Goal: Navigation & Orientation: Find specific page/section

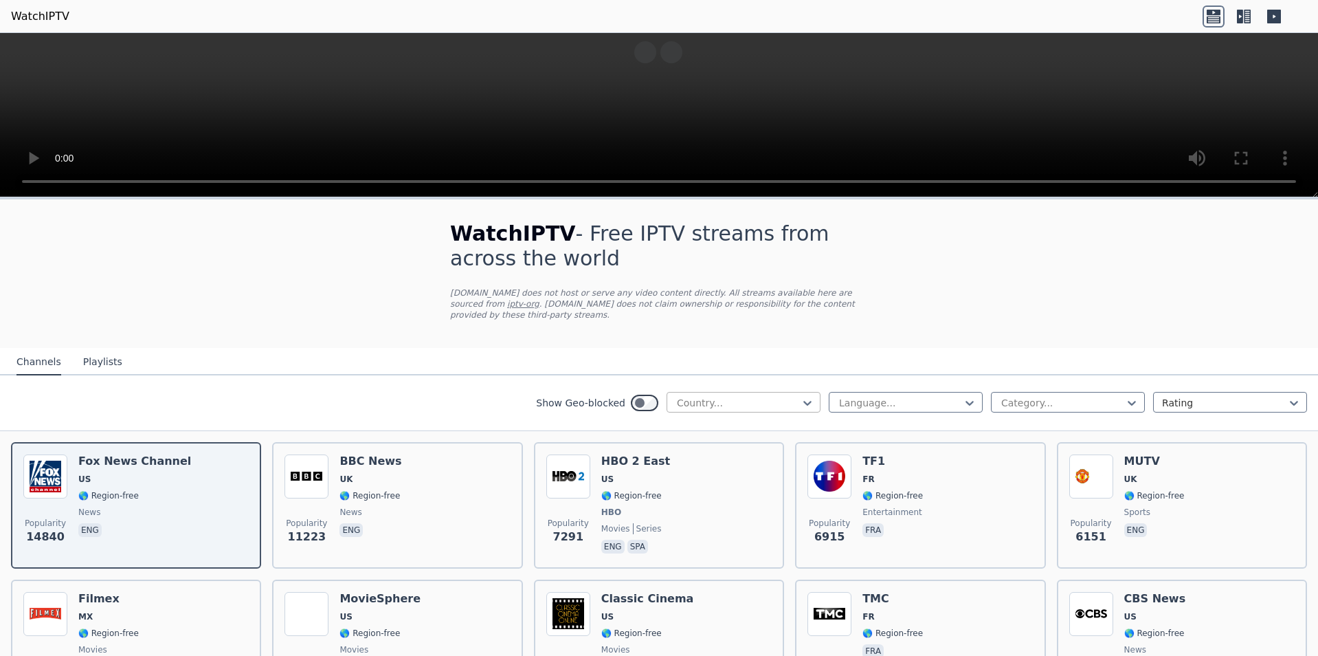
click at [688, 397] on div at bounding box center [737, 403] width 125 height 14
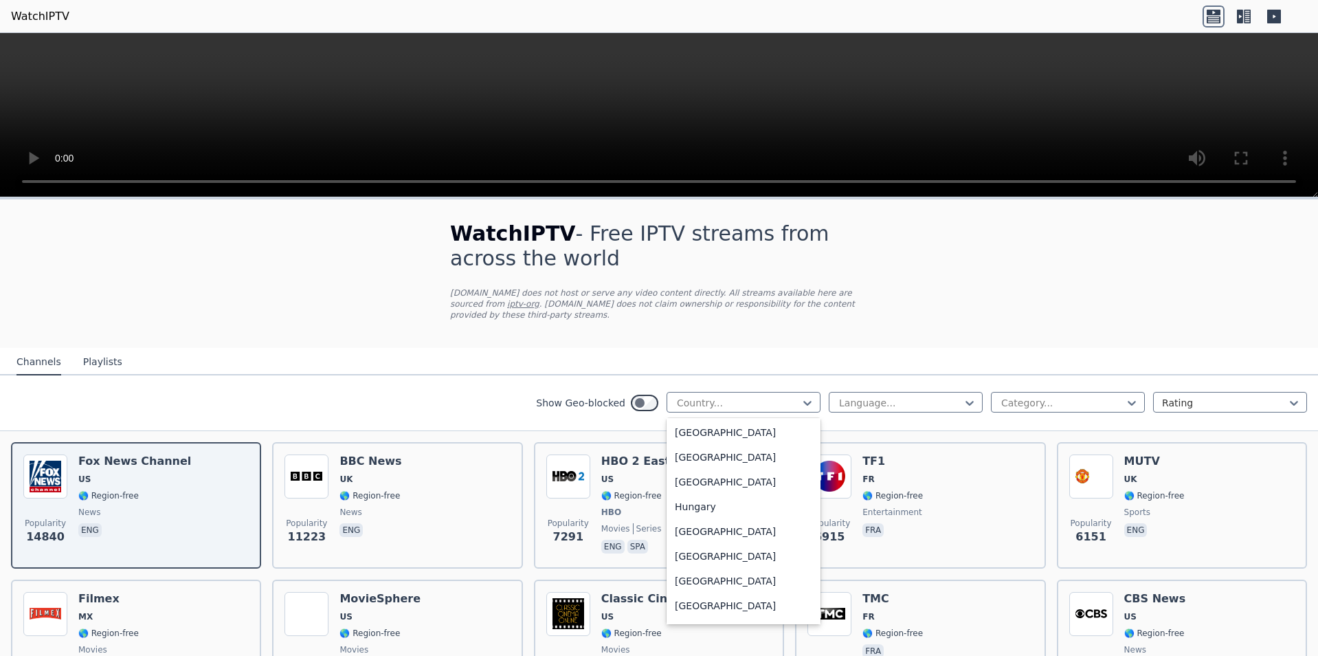
scroll to position [2025, 0]
click at [673, 536] on div "[GEOGRAPHIC_DATA]" at bounding box center [744, 535] width 154 height 25
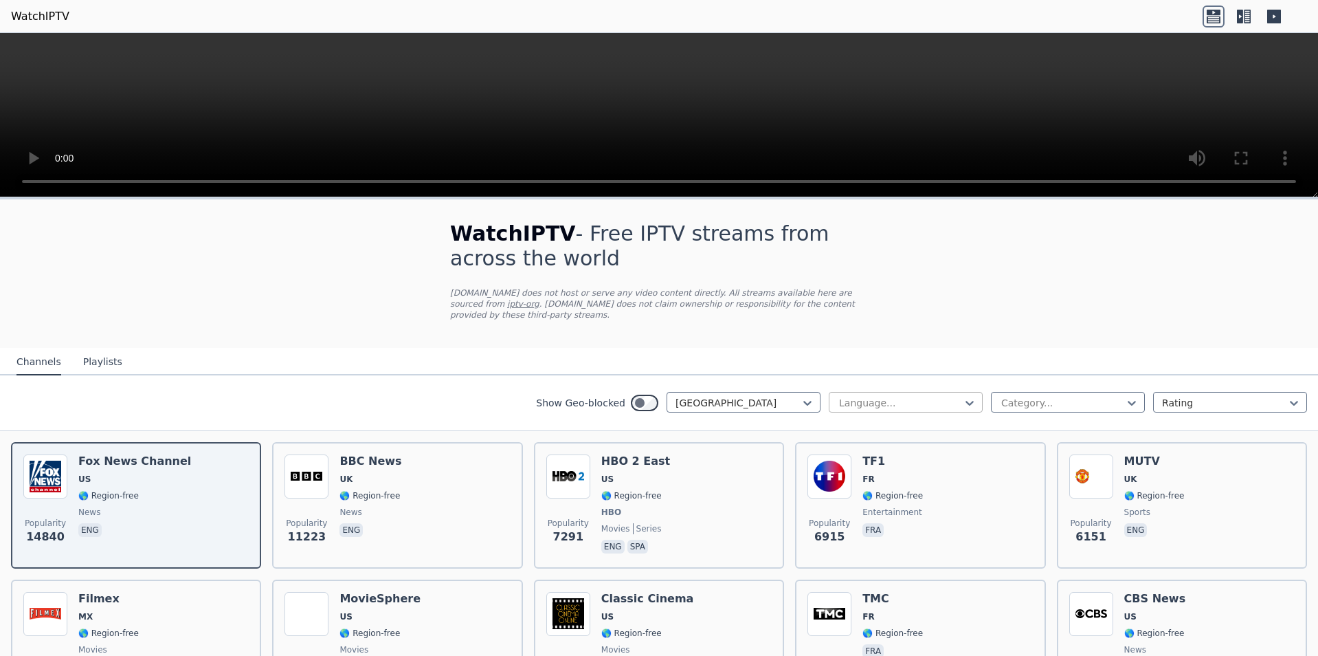
click at [890, 396] on div at bounding box center [900, 403] width 125 height 14
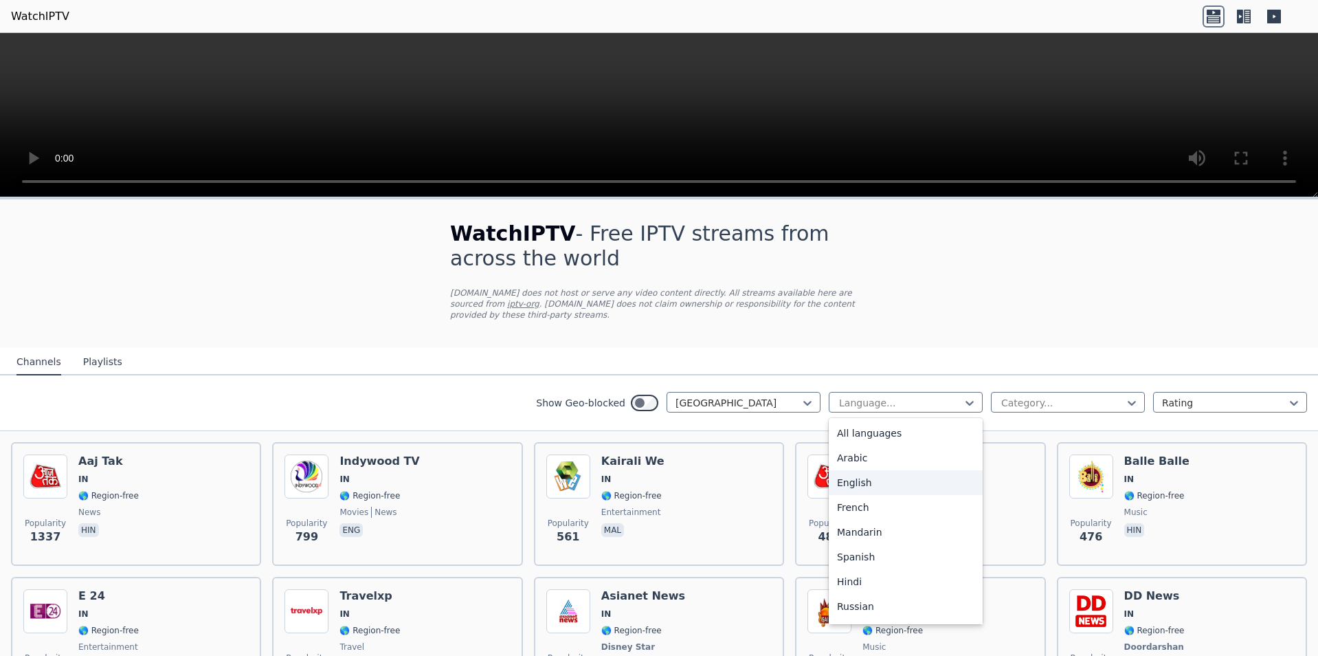
click at [857, 470] on div "English" at bounding box center [906, 482] width 154 height 25
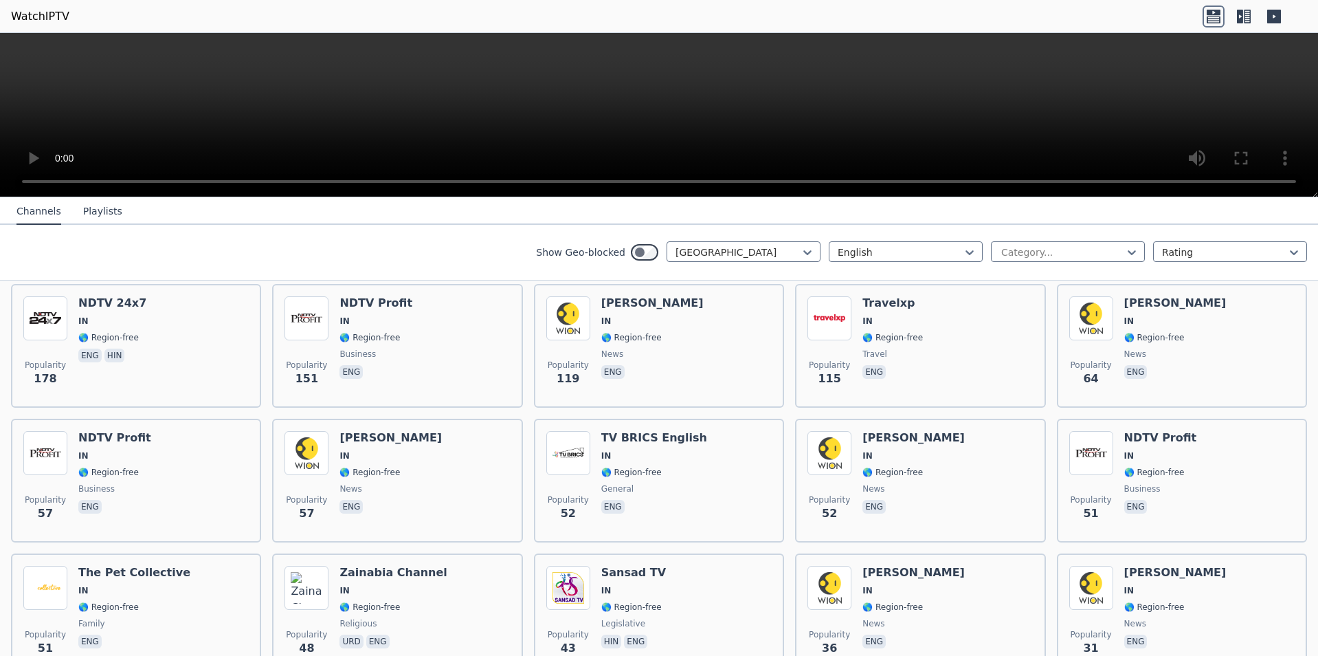
scroll to position [301, 0]
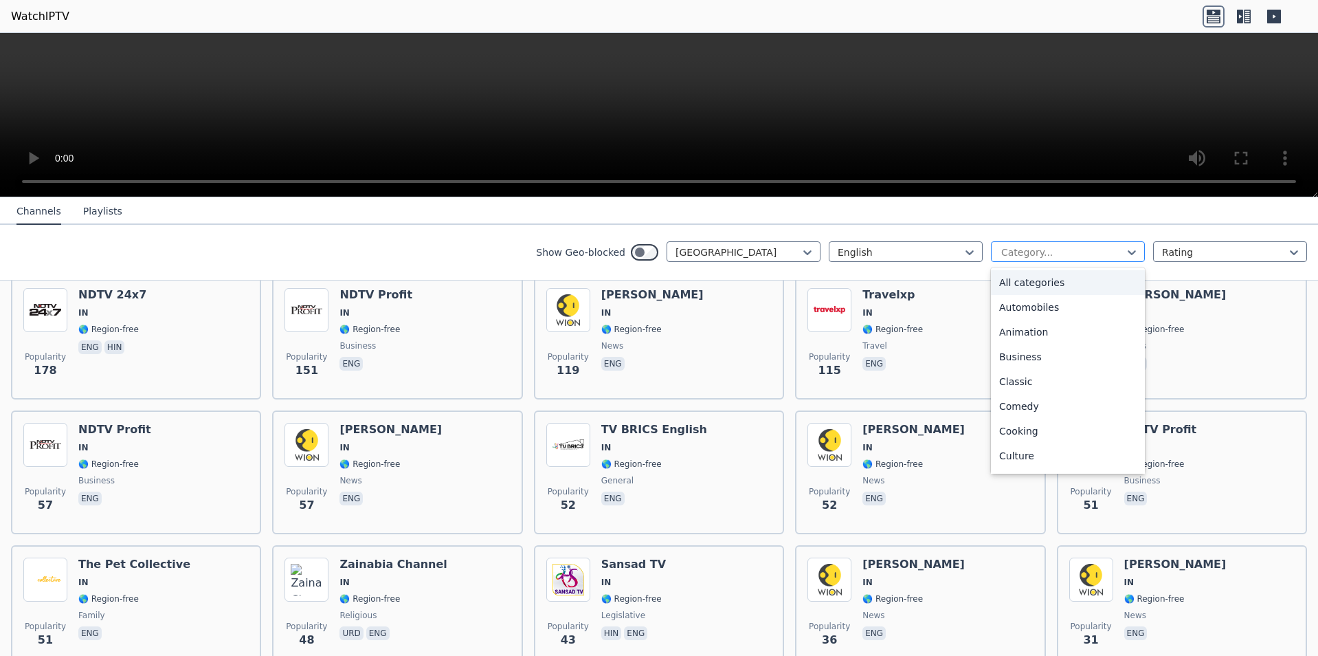
click at [1073, 251] on div at bounding box center [1062, 252] width 125 height 14
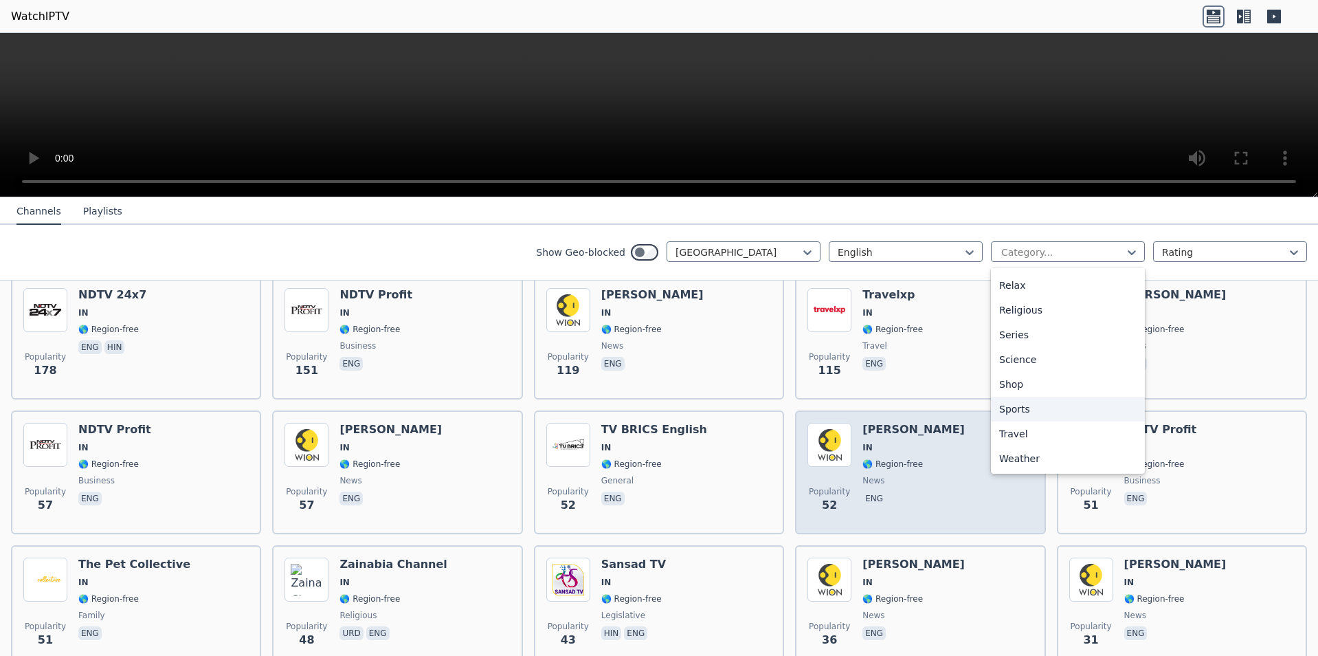
click at [976, 423] on div "Popularity 52 [PERSON_NAME] IN 🌎 Region-free news eng" at bounding box center [919, 472] width 225 height 99
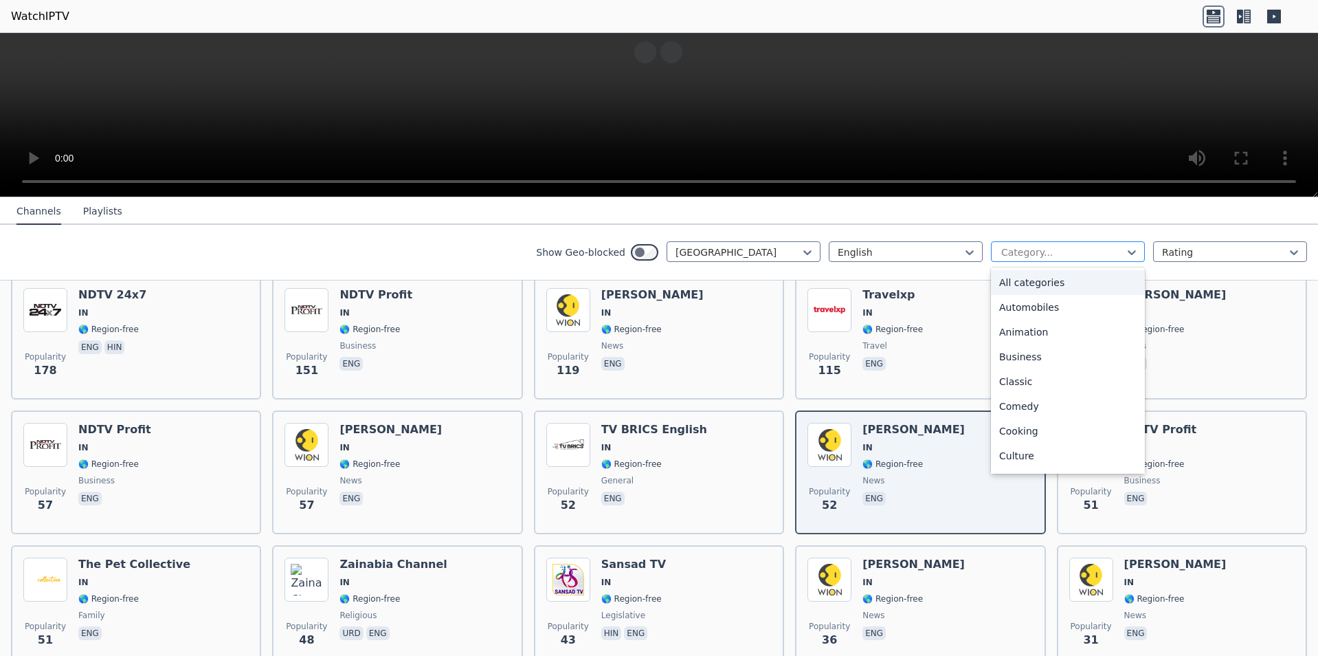
click at [1065, 248] on div at bounding box center [1062, 252] width 125 height 14
click at [1029, 445] on div "Sports" at bounding box center [1068, 444] width 154 height 25
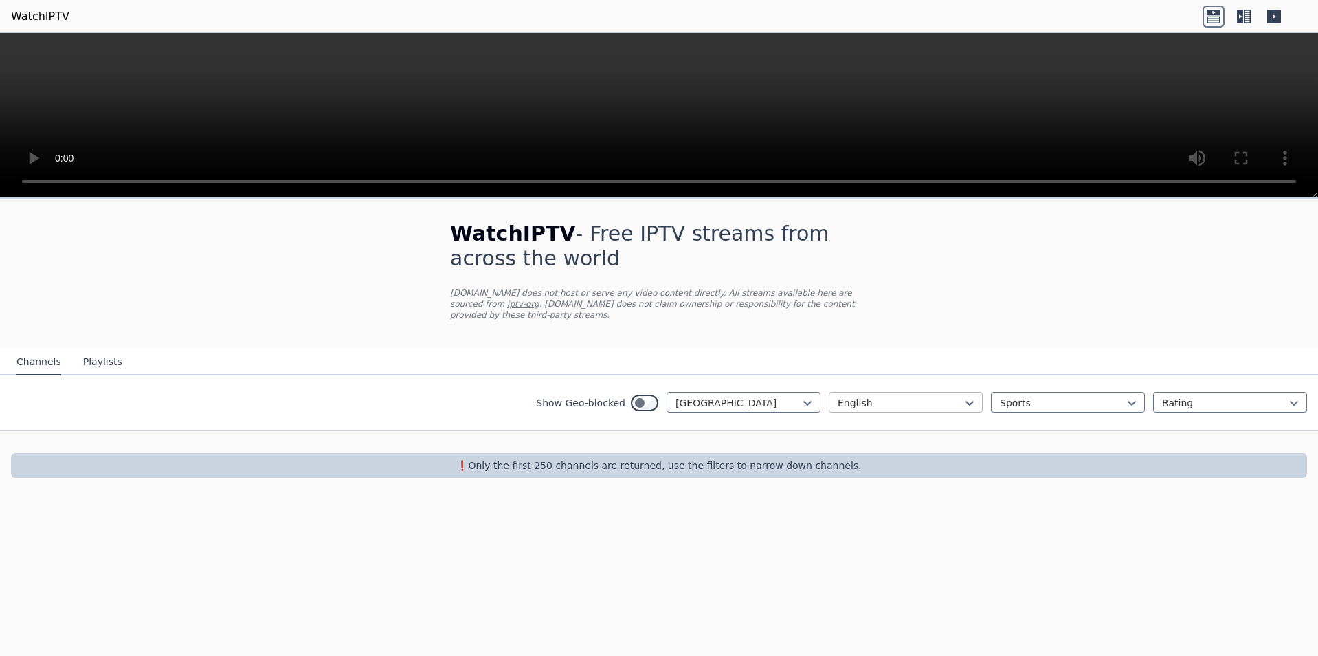
click at [901, 396] on div at bounding box center [900, 403] width 125 height 14
click at [880, 423] on div "All languages" at bounding box center [906, 433] width 154 height 25
click at [1222, 396] on div at bounding box center [1224, 403] width 125 height 14
click at [882, 396] on div at bounding box center [900, 403] width 125 height 14
click at [1028, 401] on div "Sports" at bounding box center [1068, 402] width 154 height 21
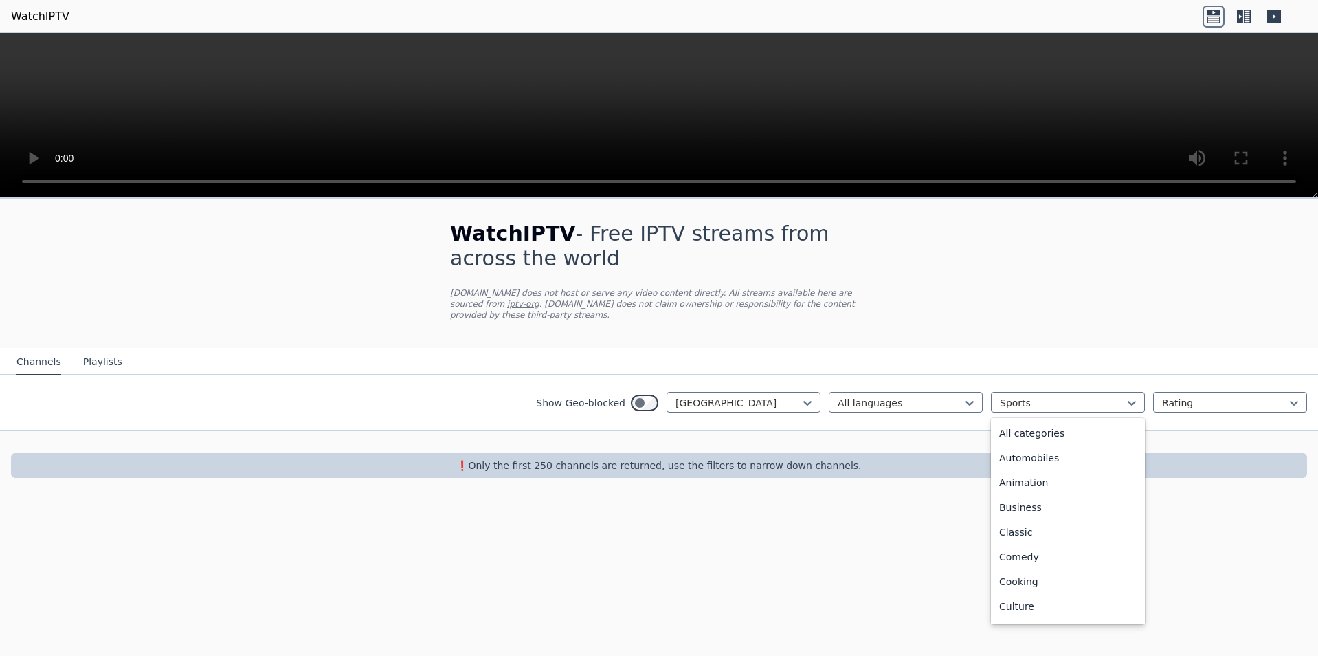
scroll to position [423, 0]
click at [796, 399] on div "[GEOGRAPHIC_DATA]" at bounding box center [744, 402] width 154 height 21
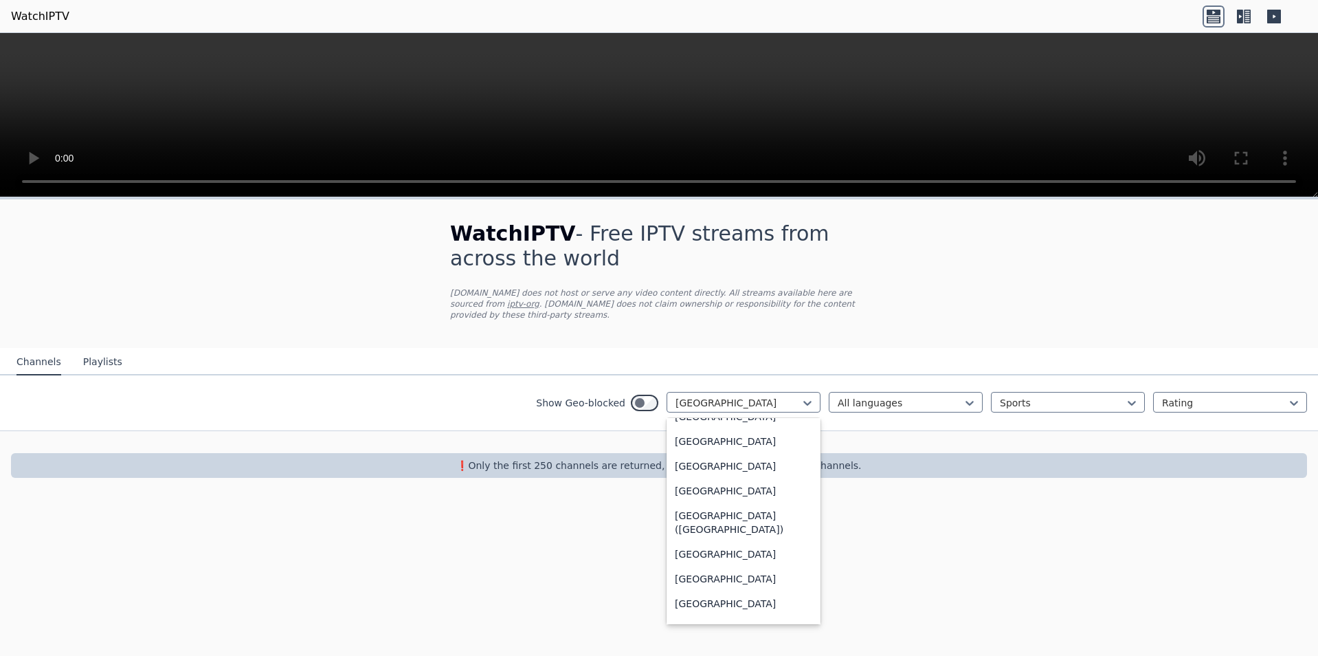
scroll to position [3497, 0]
click at [711, 435] on div "[GEOGRAPHIC_DATA]" at bounding box center [744, 437] width 154 height 25
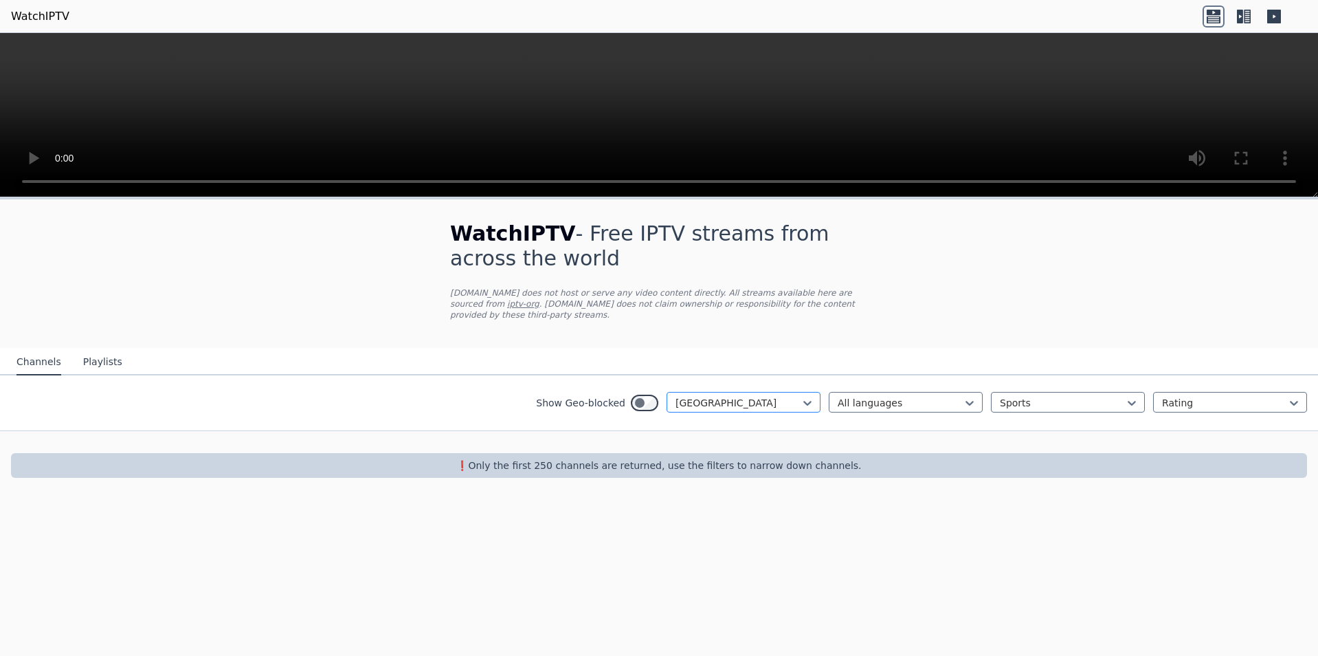
click at [735, 396] on div at bounding box center [737, 403] width 125 height 14
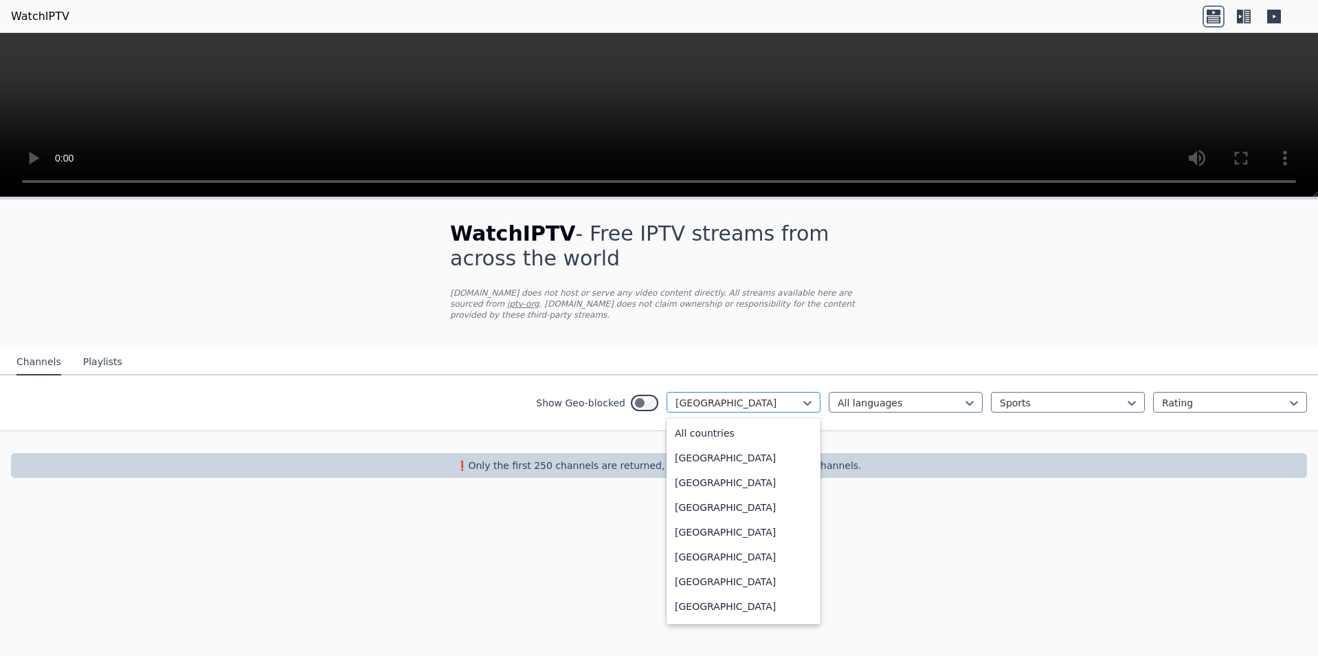
scroll to position [3331, 0]
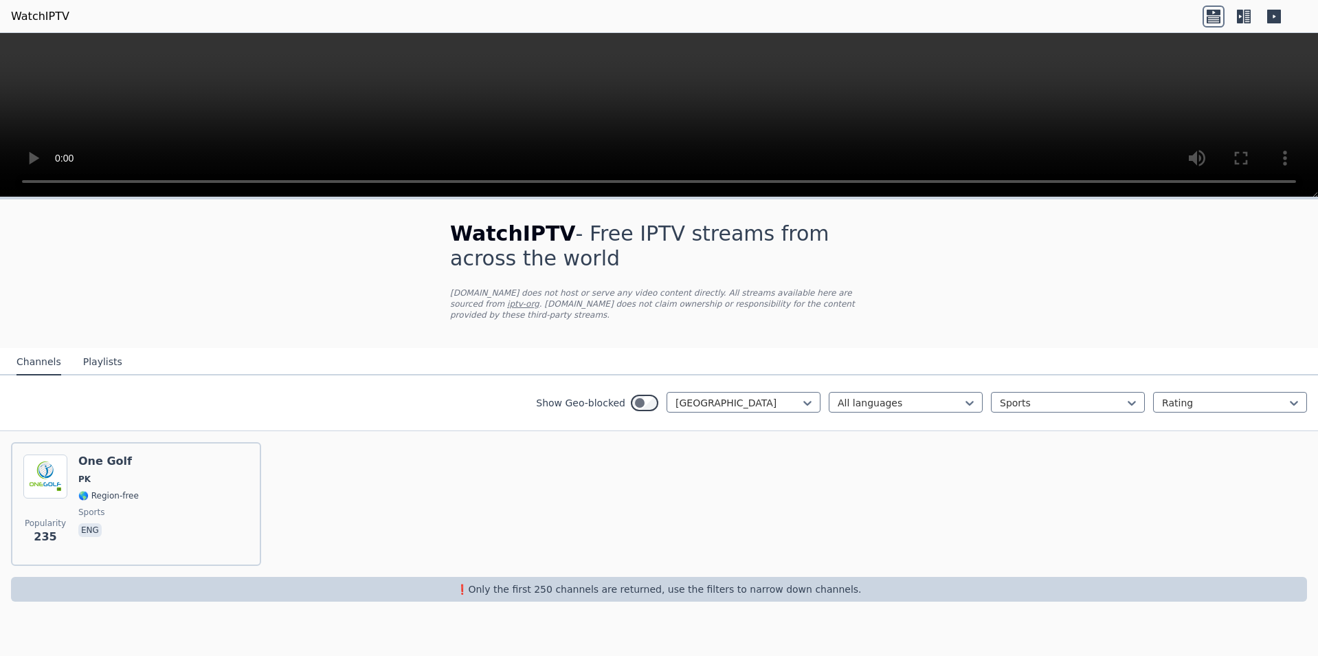
click at [912, 348] on nav "Channels Playlists" at bounding box center [659, 361] width 1318 height 27
click at [1038, 396] on div at bounding box center [1062, 403] width 125 height 14
click at [1049, 423] on div "All categories" at bounding box center [1068, 433] width 154 height 25
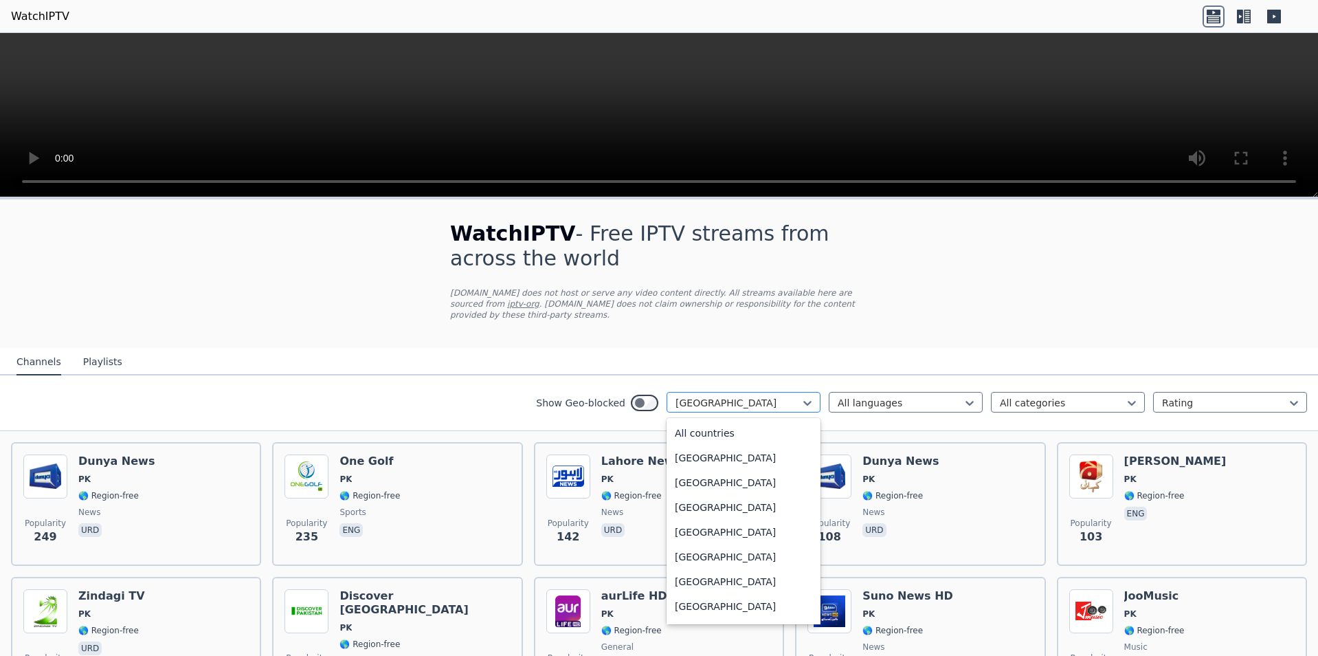
click at [748, 396] on div at bounding box center [737, 403] width 125 height 14
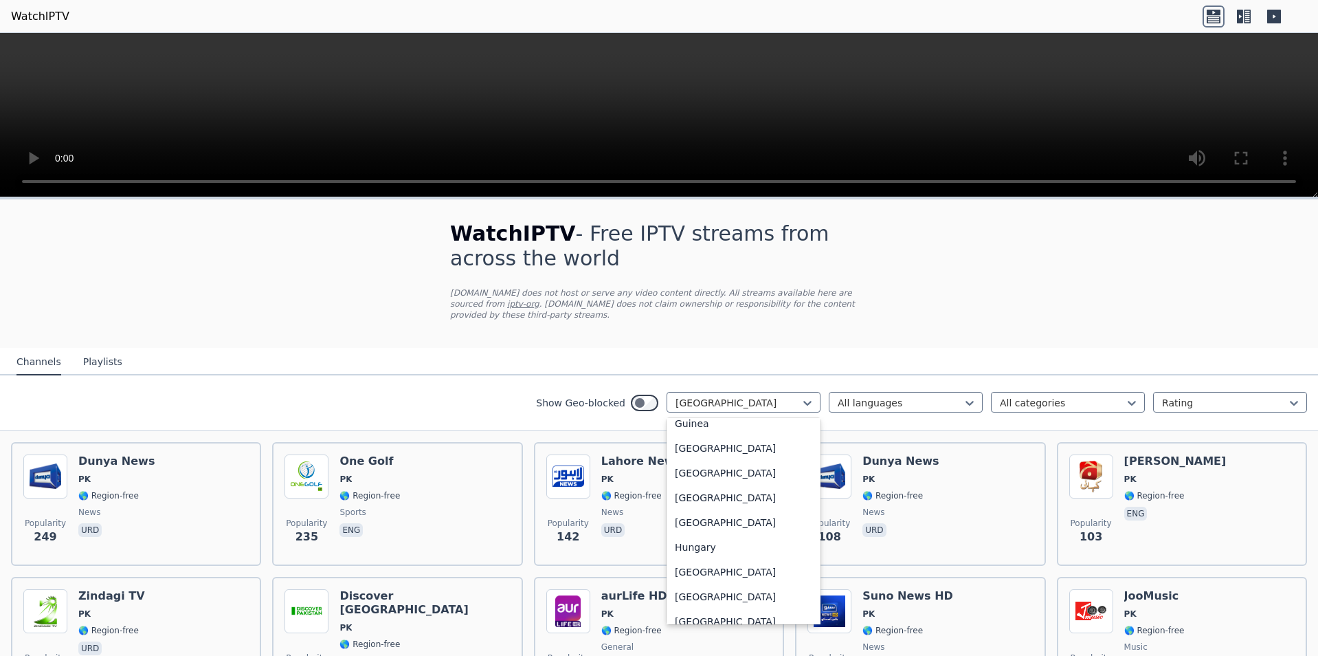
scroll to position [2046, 0]
click at [693, 516] on div "[GEOGRAPHIC_DATA]" at bounding box center [744, 514] width 154 height 25
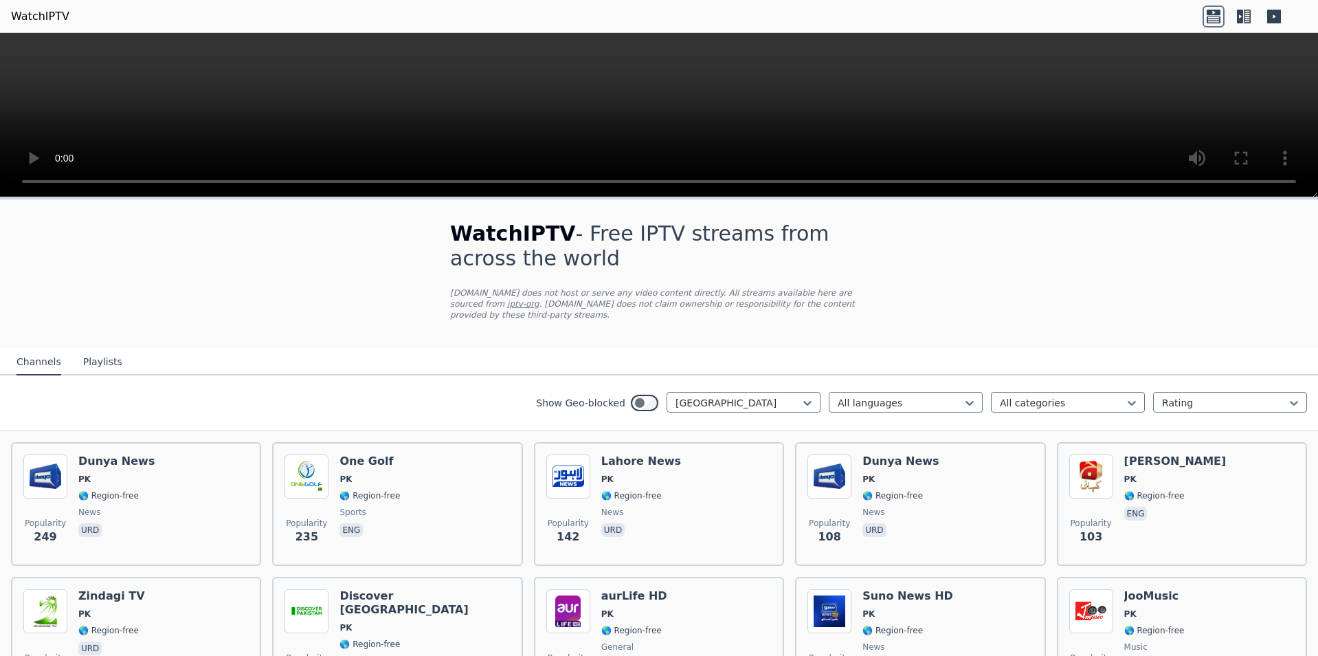
click at [1029, 348] on nav "Channels Playlists" at bounding box center [659, 361] width 1318 height 27
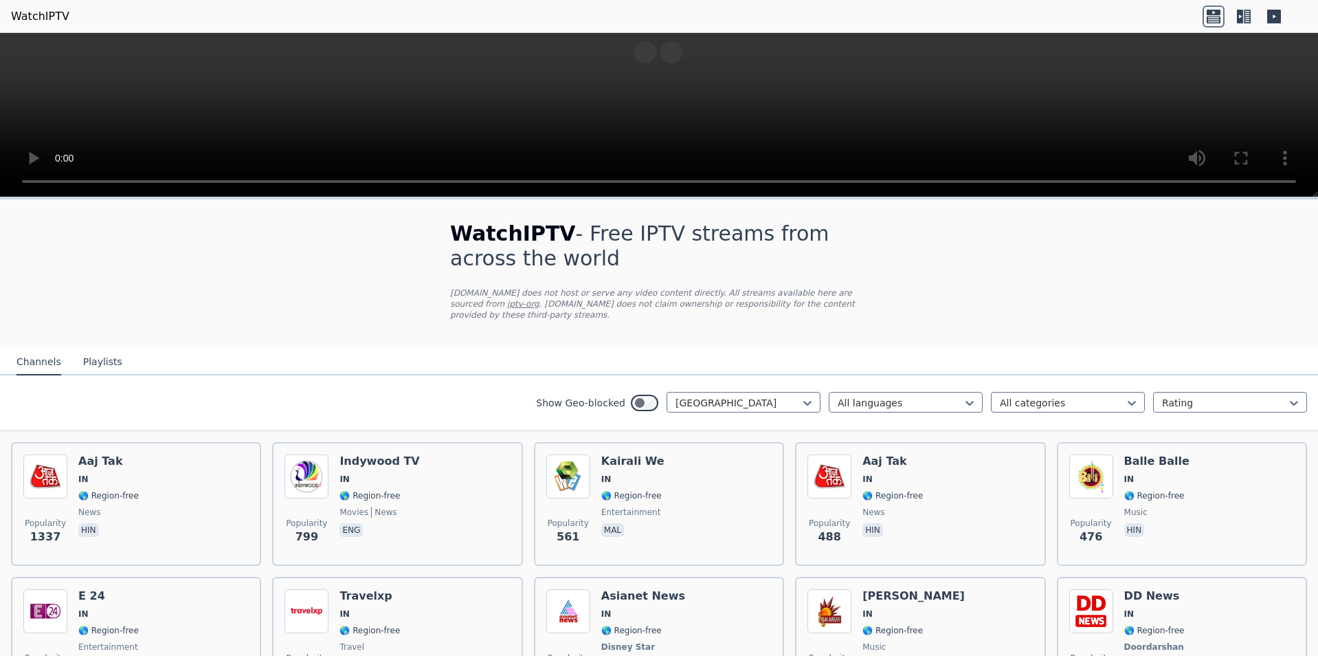
click at [87, 352] on button "Playlists" at bounding box center [102, 362] width 39 height 26
